Goal: Register for event/course

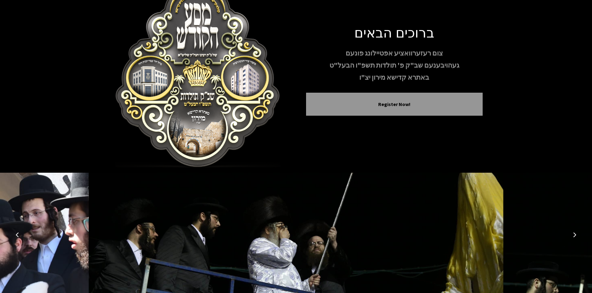
scroll to position [53, 0]
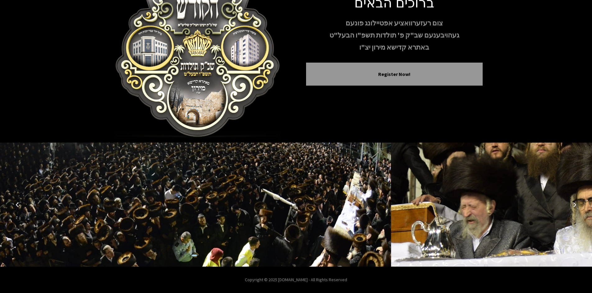
click at [573, 205] on icon "Next image" at bounding box center [574, 204] width 5 height 5
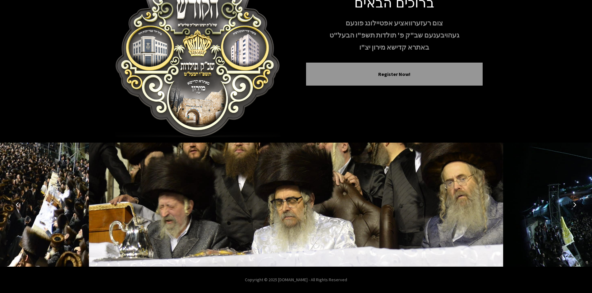
click at [574, 204] on icon "Next image" at bounding box center [574, 204] width 5 height 5
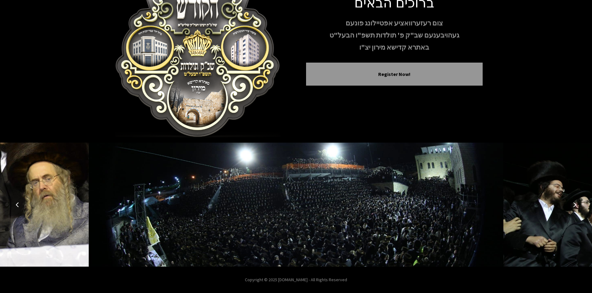
click at [574, 204] on icon "Next image" at bounding box center [574, 204] width 5 height 5
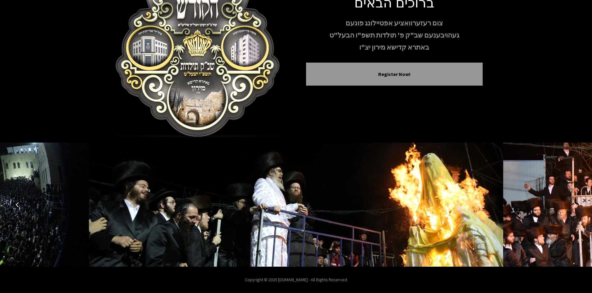
click at [574, 205] on icon "Next image" at bounding box center [574, 204] width 5 height 5
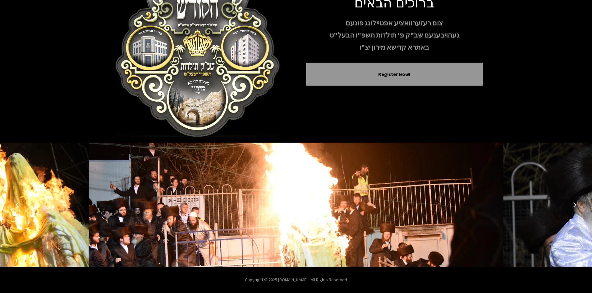
click at [573, 205] on icon "Next image" at bounding box center [574, 204] width 5 height 5
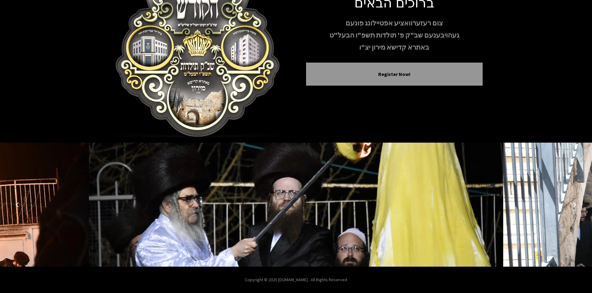
click at [573, 205] on icon "Next image" at bounding box center [574, 204] width 5 height 5
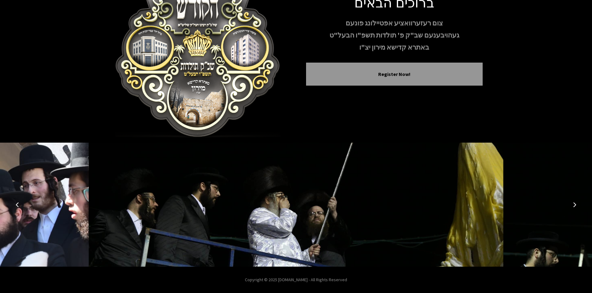
click at [17, 204] on icon "Previous image" at bounding box center [17, 204] width 5 height 5
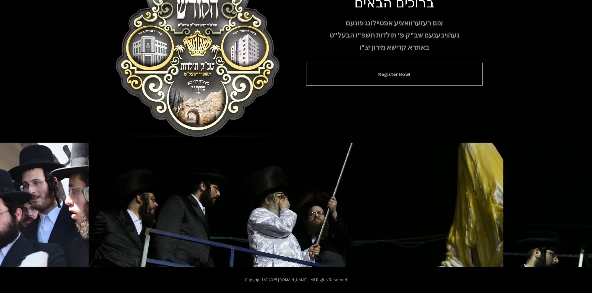
click at [394, 77] on button "Register Now!" at bounding box center [394, 73] width 161 height 7
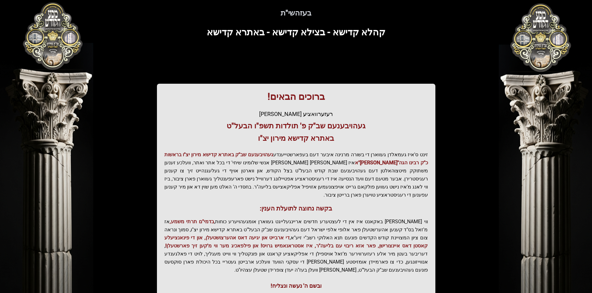
scroll to position [66, 0]
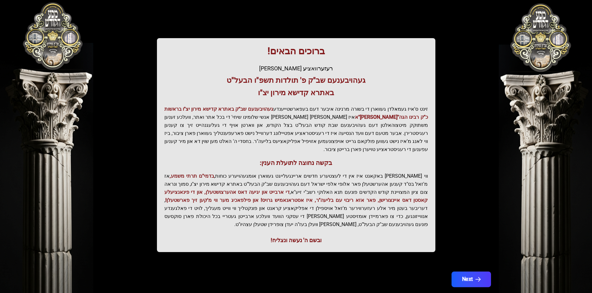
click at [465, 272] on button "Next" at bounding box center [470, 280] width 39 height 16
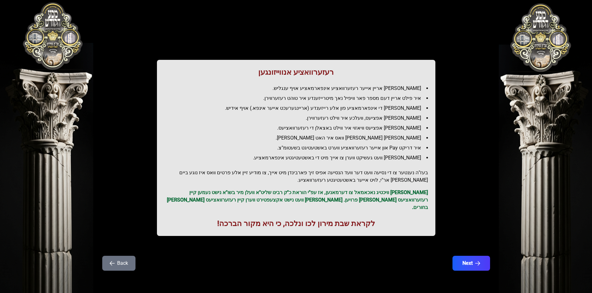
scroll to position [0, 0]
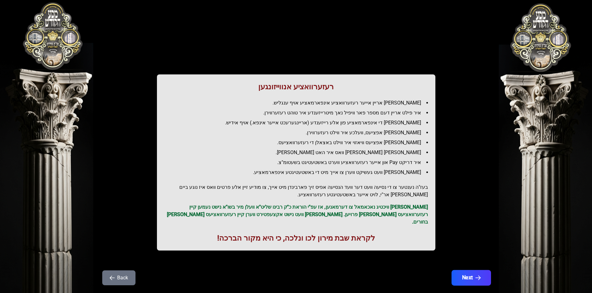
click at [467, 270] on button "Next" at bounding box center [470, 278] width 39 height 16
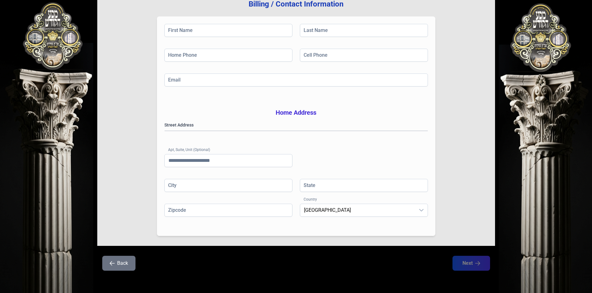
scroll to position [91, 0]
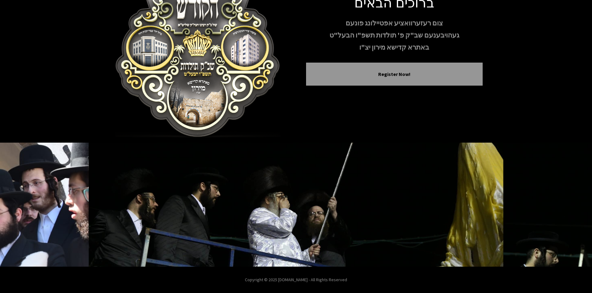
scroll to position [53, 0]
